Goal: Check status: Check status

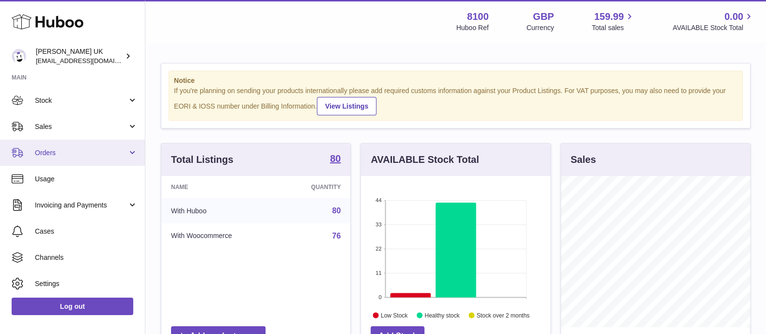
scroll to position [60, 0]
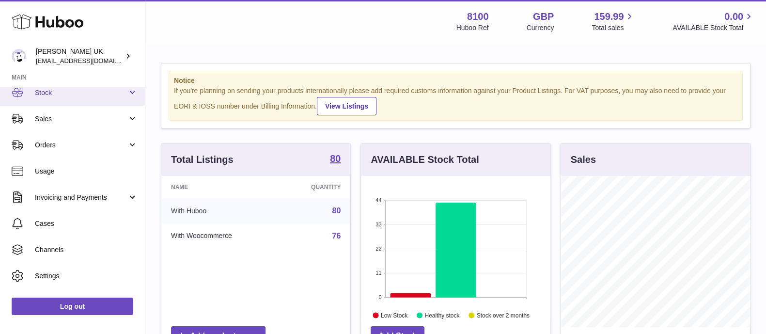
click at [57, 95] on span "Stock" at bounding box center [81, 92] width 92 height 9
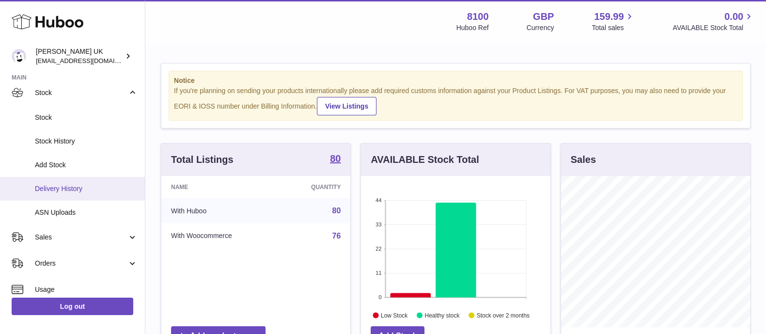
click at [64, 187] on span "Delivery History" at bounding box center [86, 188] width 103 height 9
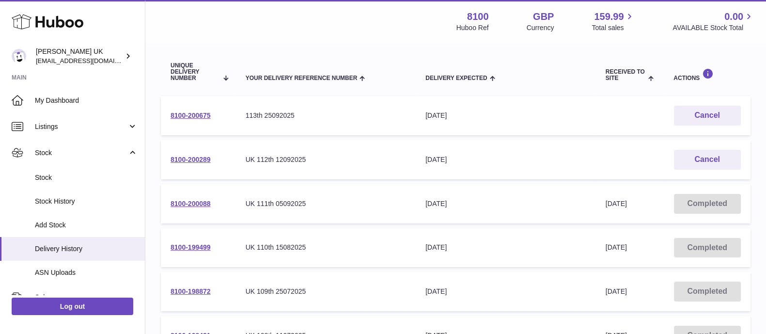
scroll to position [121, 0]
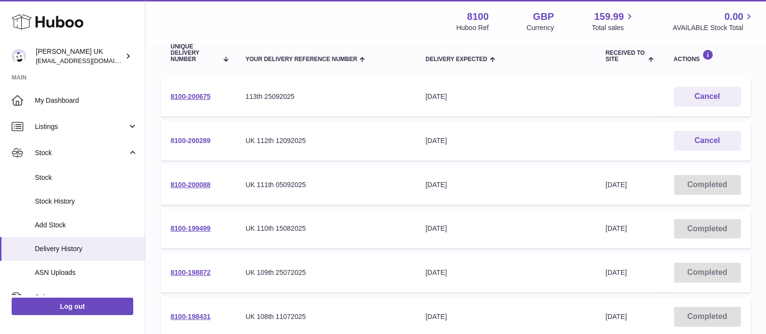
click at [201, 141] on link "8100-200289" at bounding box center [190, 141] width 40 height 8
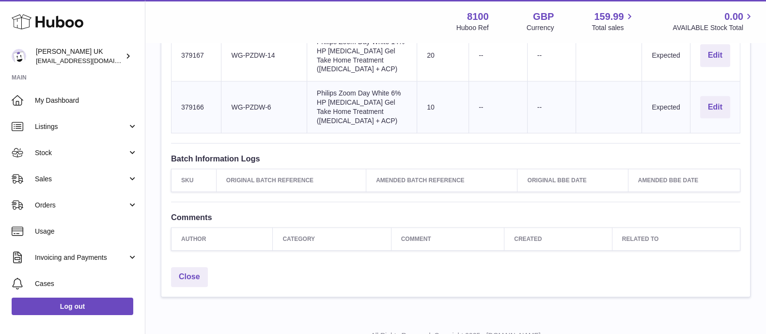
scroll to position [709, 0]
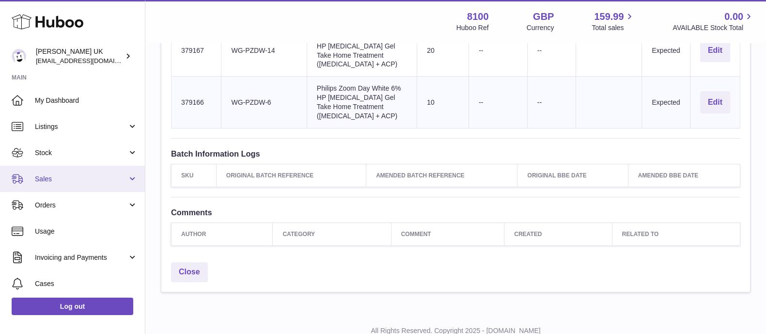
click at [63, 185] on link "Sales" at bounding box center [72, 179] width 145 height 26
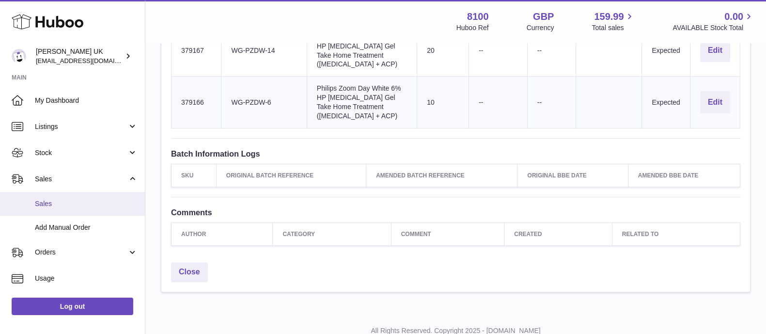
click at [63, 203] on span "Sales" at bounding box center [86, 203] width 103 height 9
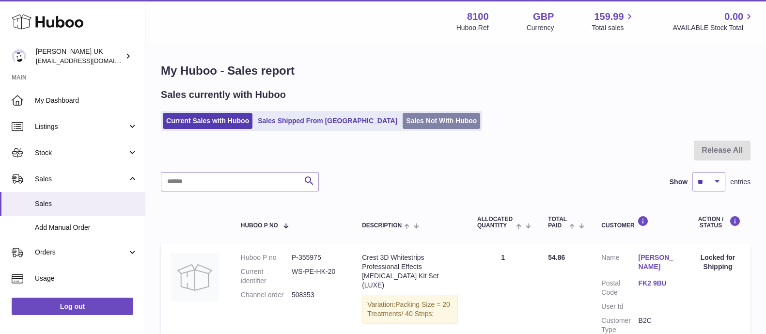
click at [402, 122] on link "Sales Not With Huboo" at bounding box center [440, 121] width 77 height 16
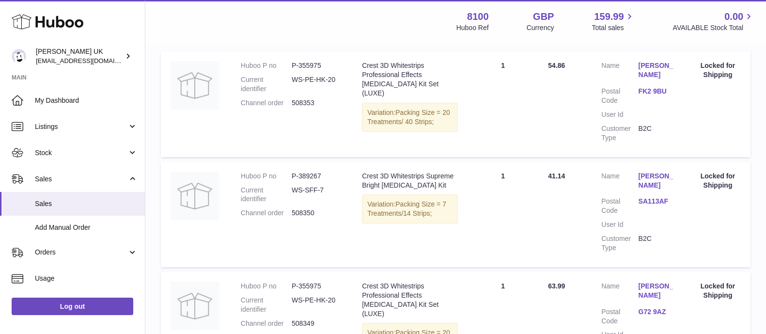
scroll to position [303, 0]
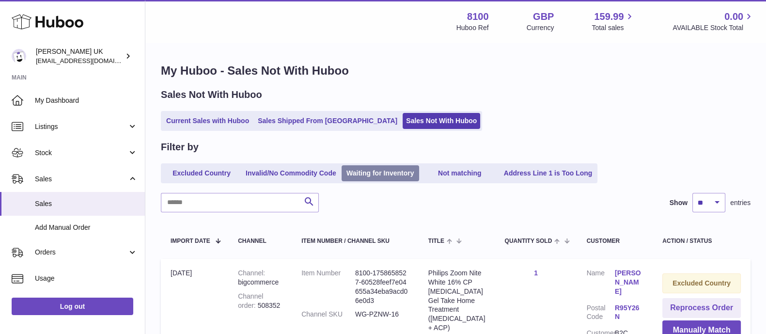
click at [362, 177] on link "Waiting for Inventory" at bounding box center [379, 173] width 77 height 16
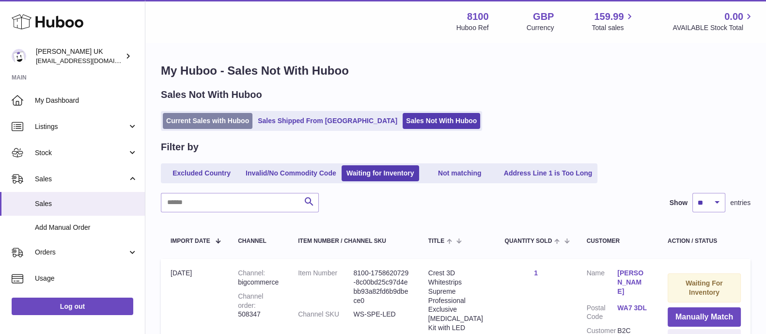
click at [208, 116] on link "Current Sales with Huboo" at bounding box center [208, 121] width 90 height 16
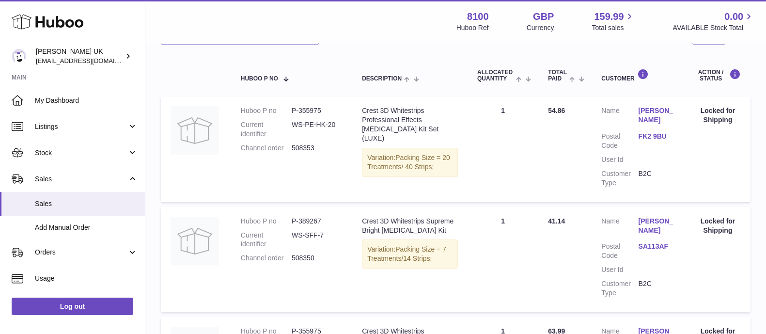
scroll to position [121, 0]
